Goal: Task Accomplishment & Management: Complete application form

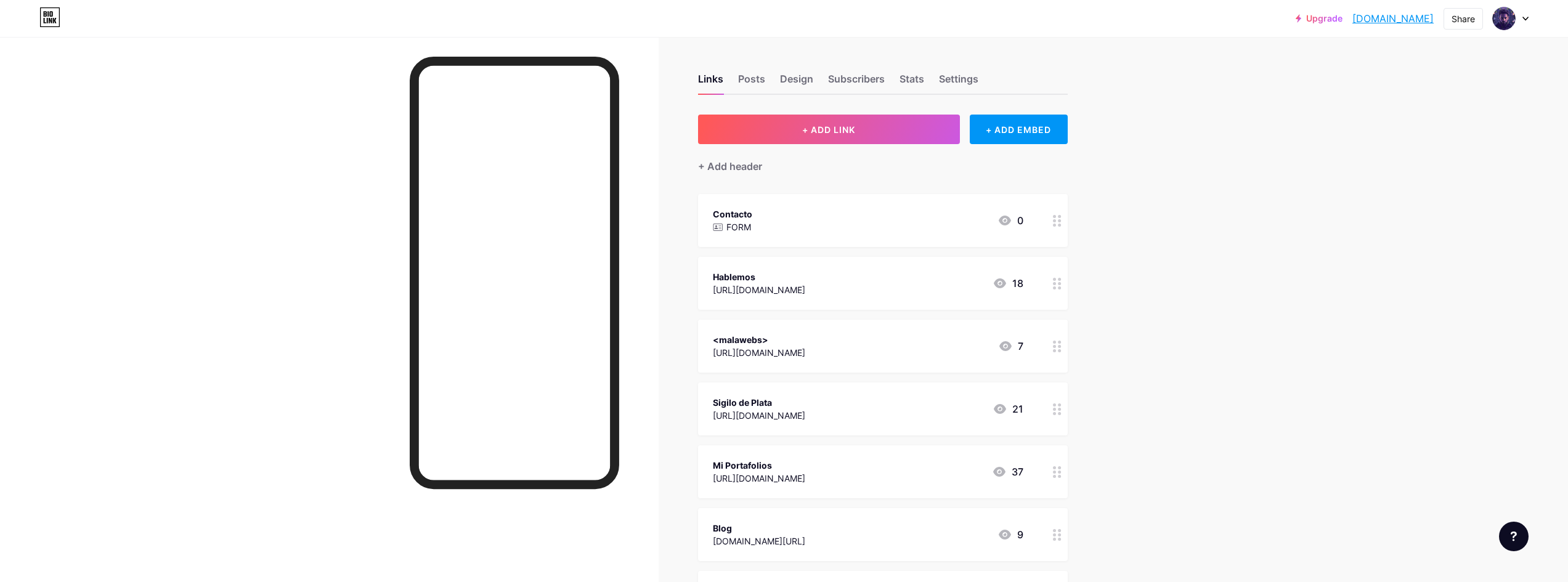
click at [1524, 22] on div at bounding box center [1511, 19] width 36 height 22
click at [1425, 170] on li "Logout" at bounding box center [1451, 173] width 153 height 33
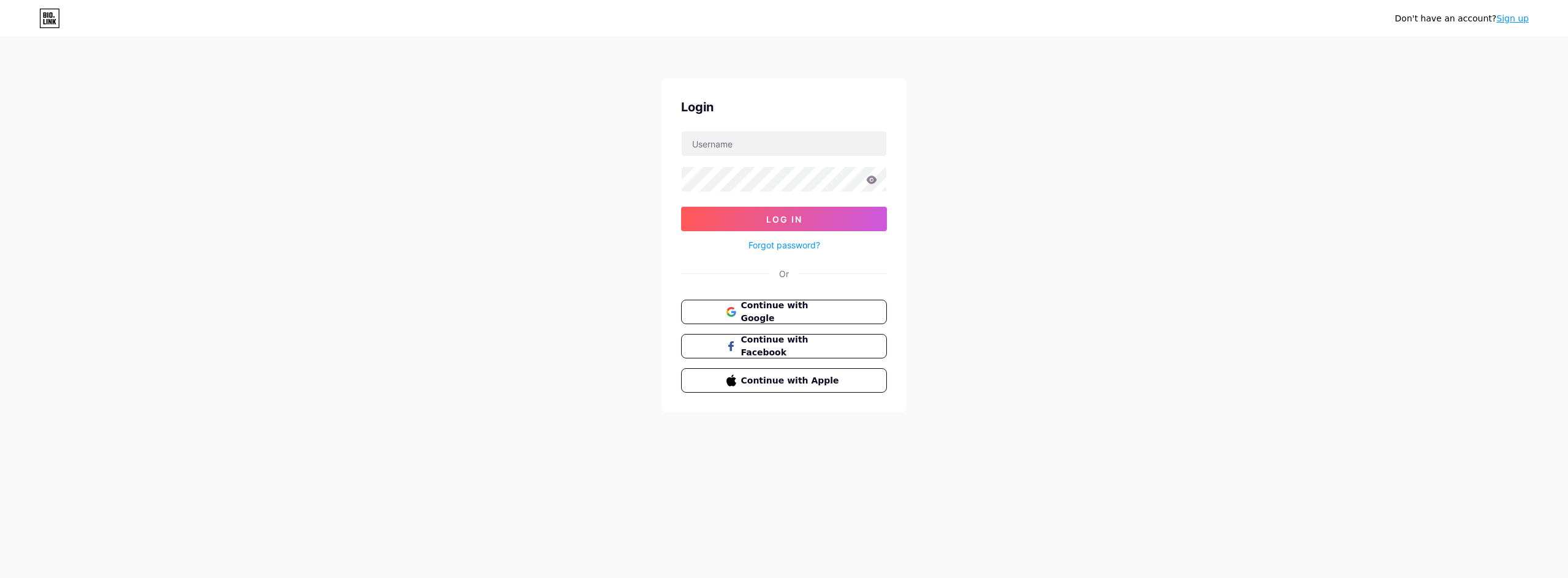
click at [1518, 18] on link "Sign up" at bounding box center [1513, 18] width 33 height 10
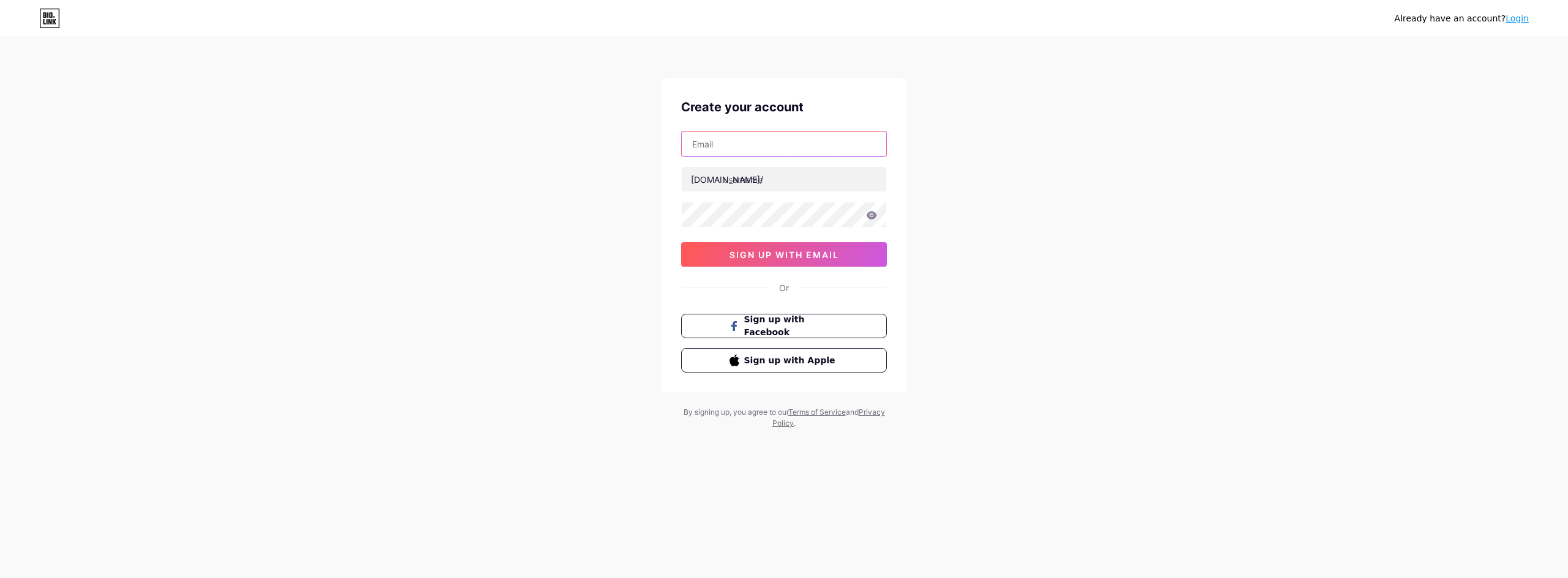
click at [723, 133] on input "text" at bounding box center [784, 143] width 205 height 24
drag, startPoint x: 805, startPoint y: 146, endPoint x: 642, endPoint y: 144, distance: 163.0
click at [642, 144] on div "Already have an account? Login Create your account [EMAIL_ADDRESS][DOMAIN_NAME]…" at bounding box center [784, 234] width 1568 height 468
type input "[EMAIL_ADDRESS][DOMAIN_NAME]"
click at [825, 183] on input "text" at bounding box center [784, 179] width 205 height 24
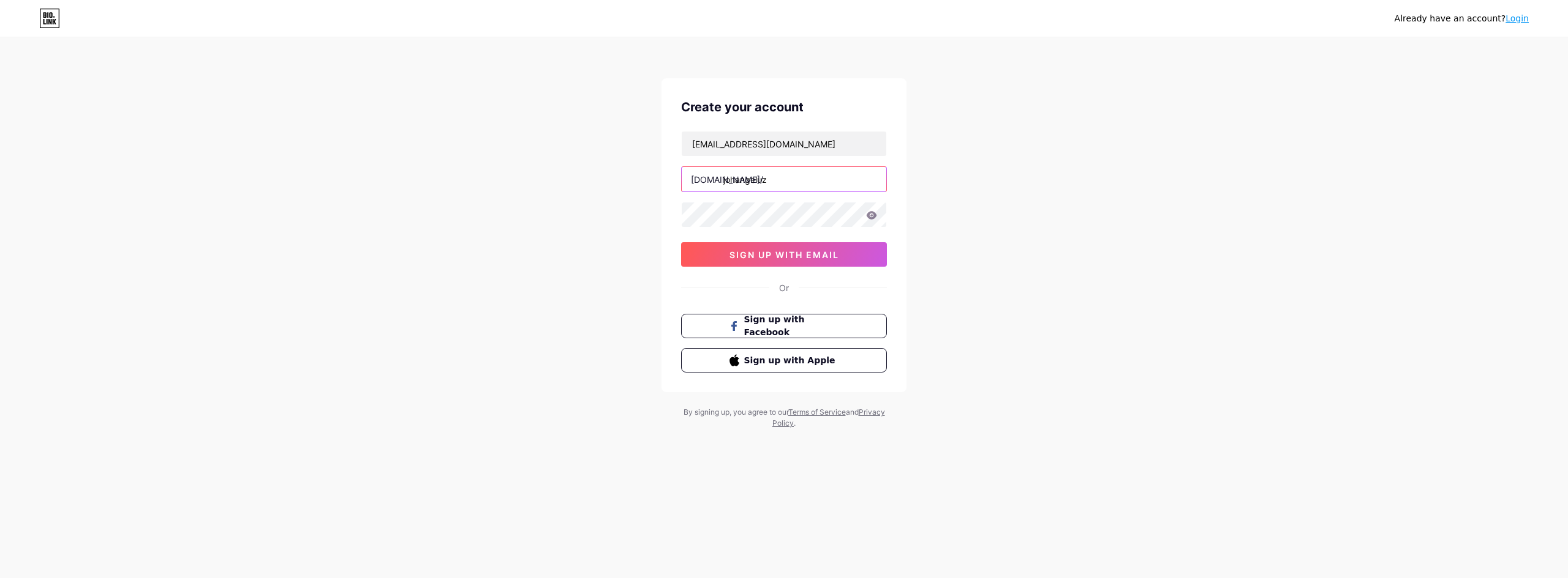
type input "johangeluz"
click at [799, 251] on span "sign up with email" at bounding box center [784, 255] width 109 height 10
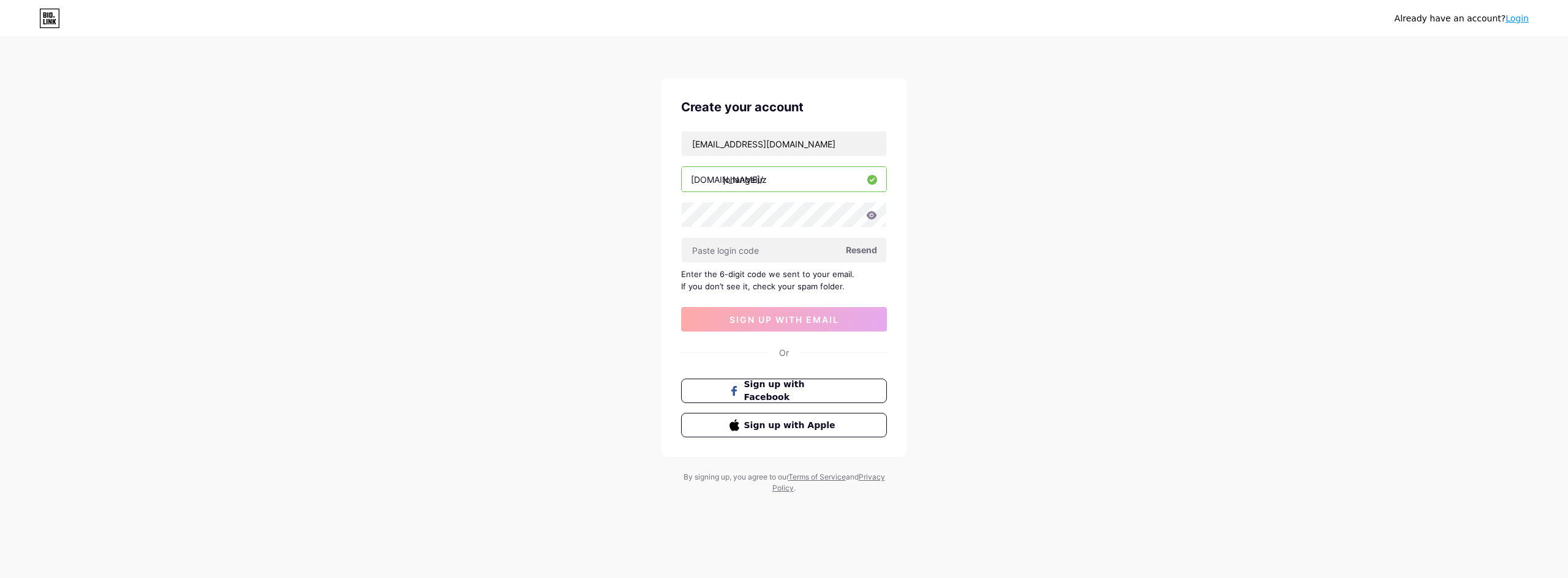
click at [864, 250] on span "Resend" at bounding box center [861, 250] width 31 height 13
